Goal: Information Seeking & Learning: Learn about a topic

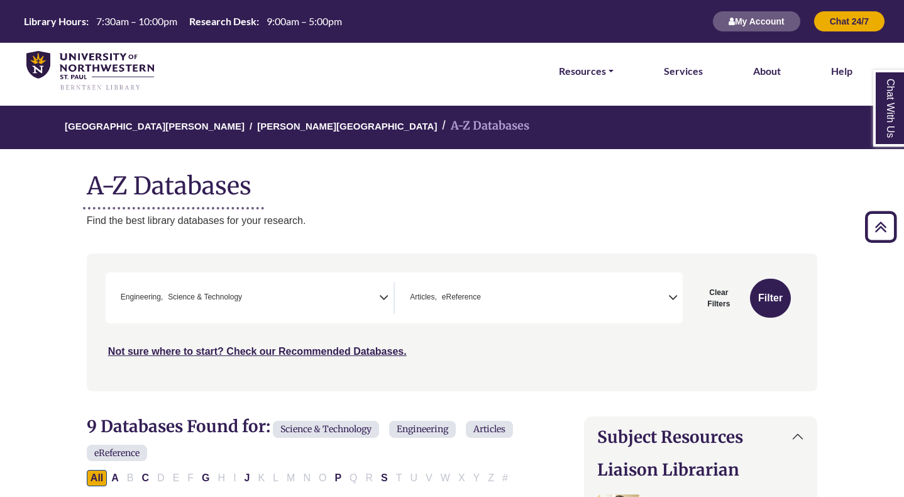
select select "******"
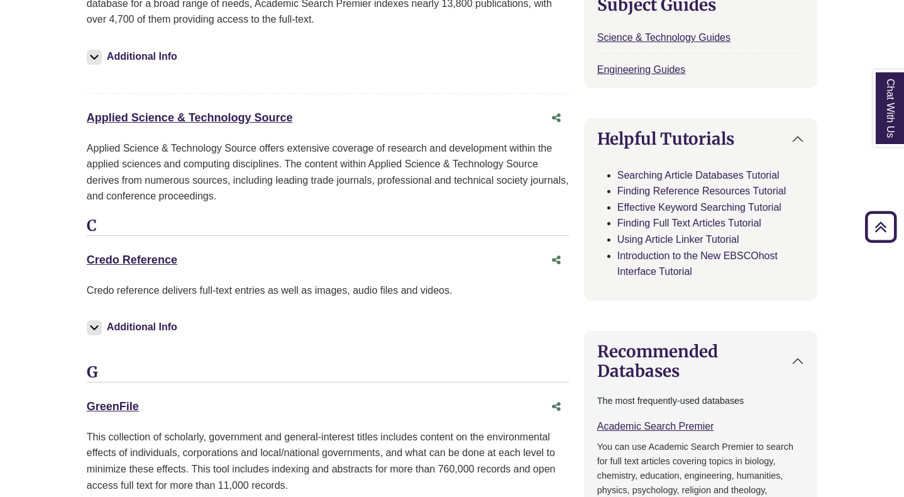
scroll to position [612, 0]
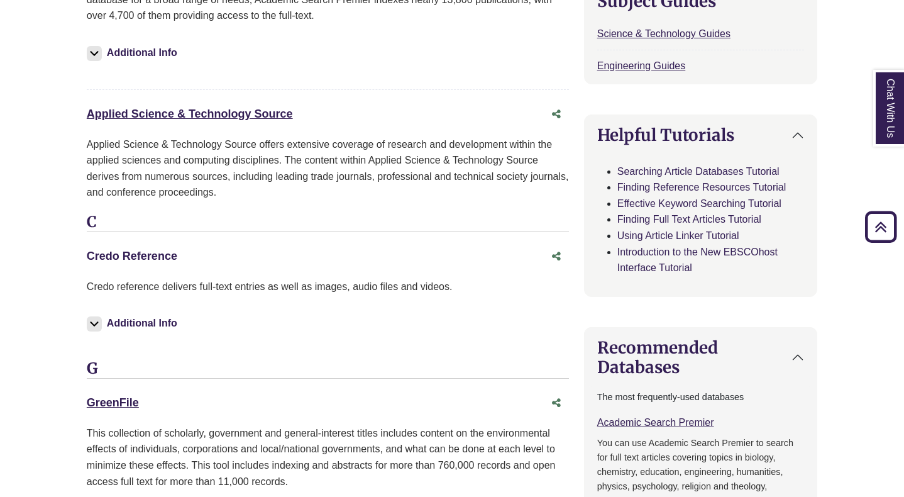
click at [124, 257] on link "Credo Reference This link opens in a new window" at bounding box center [132, 256] width 91 height 13
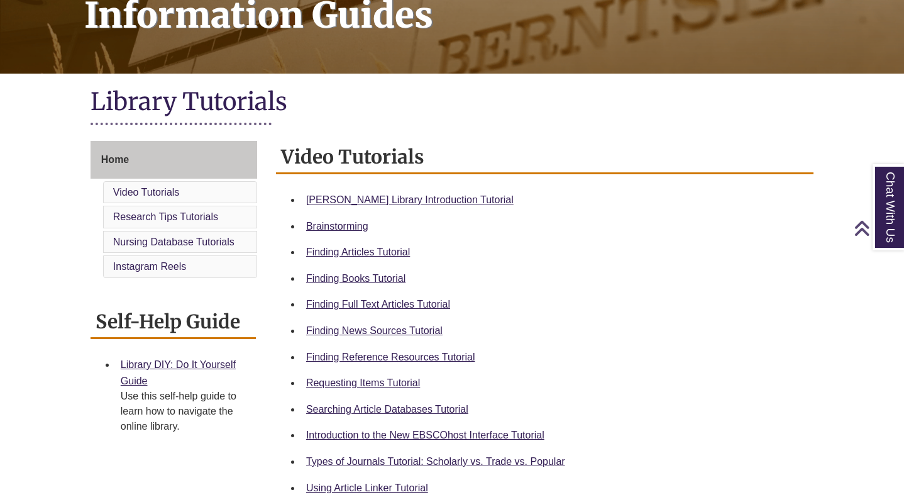
scroll to position [212, 0]
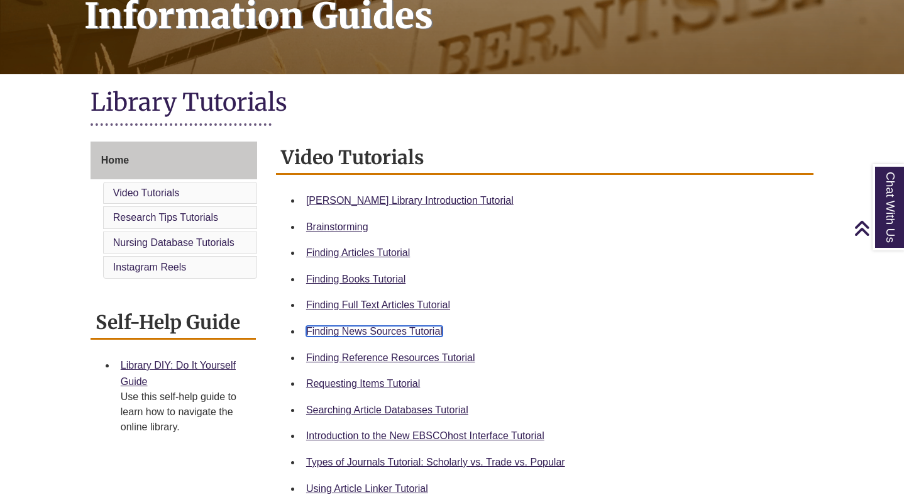
click at [384, 331] on link "Finding News Sources Tutorial" at bounding box center [374, 331] width 136 height 11
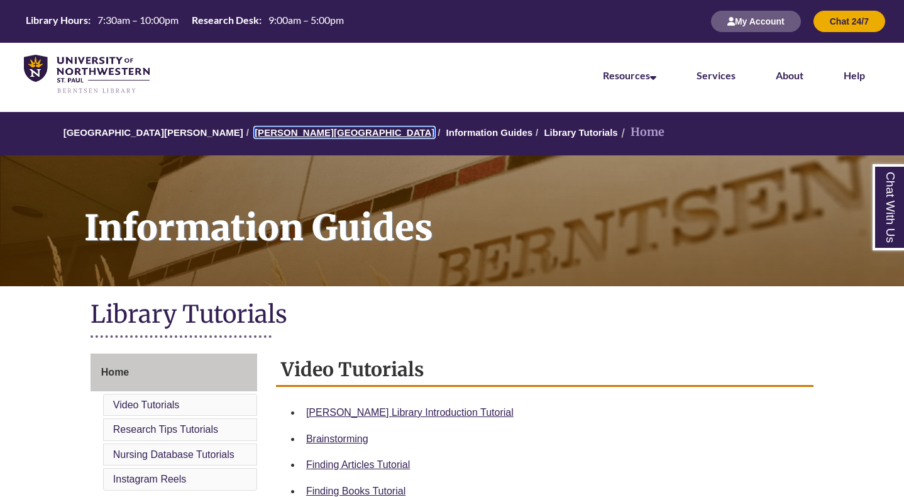
click at [275, 133] on link "[PERSON_NAME][GEOGRAPHIC_DATA]" at bounding box center [345, 132] width 180 height 11
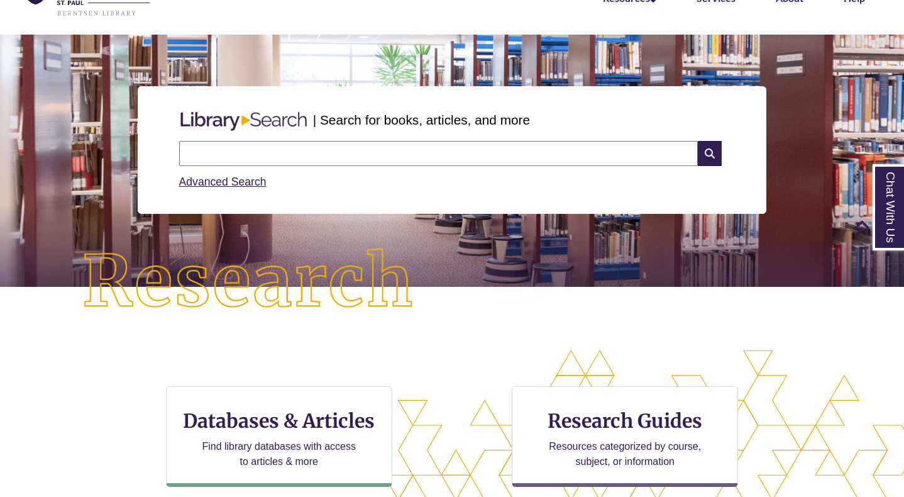
scroll to position [74, 0]
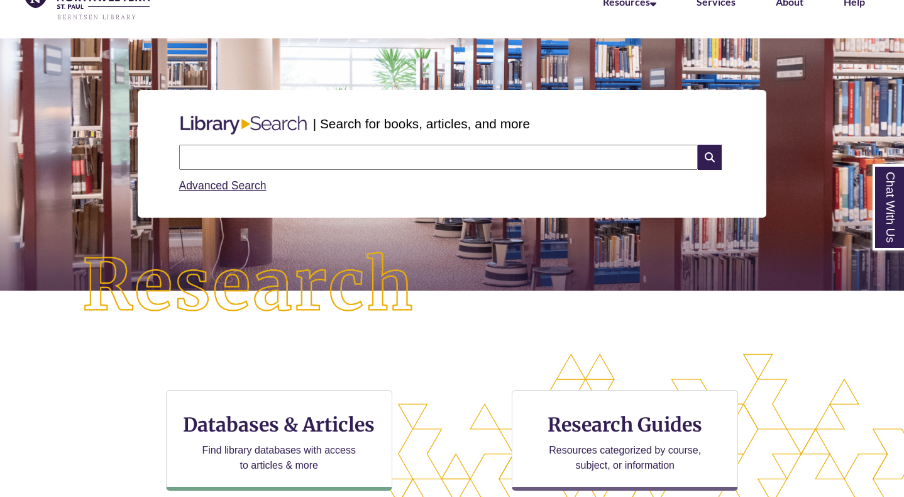
click at [265, 159] on input "text" at bounding box center [438, 157] width 519 height 25
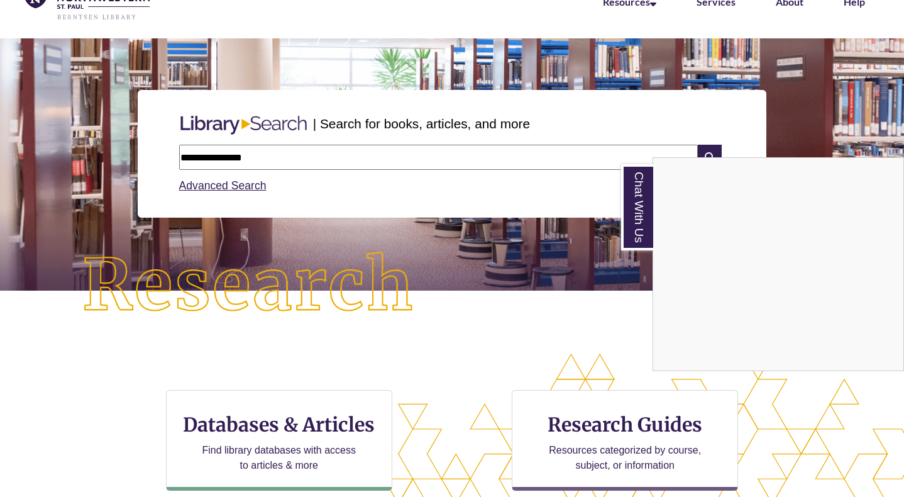
type input "**********"
click at [714, 148] on div "Chat With Us" at bounding box center [452, 248] width 904 height 497
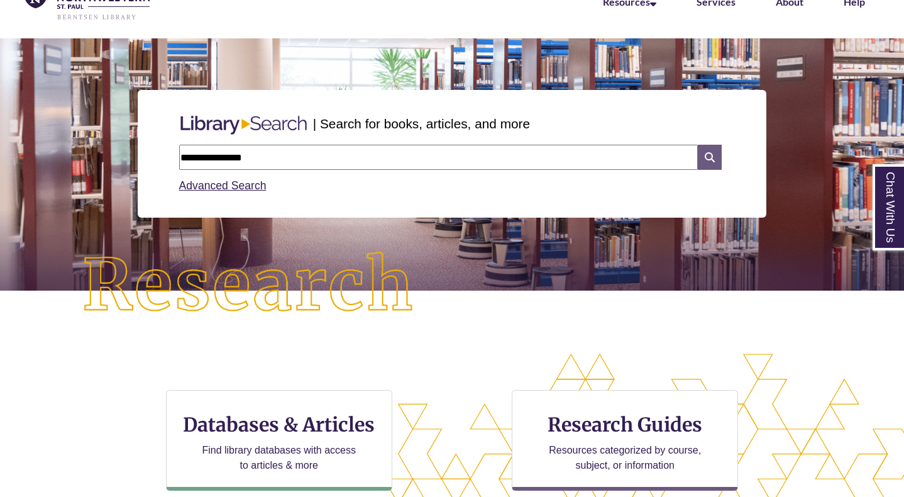
click at [706, 155] on icon at bounding box center [710, 157] width 24 height 25
